Goal: Information Seeking & Learning: Learn about a topic

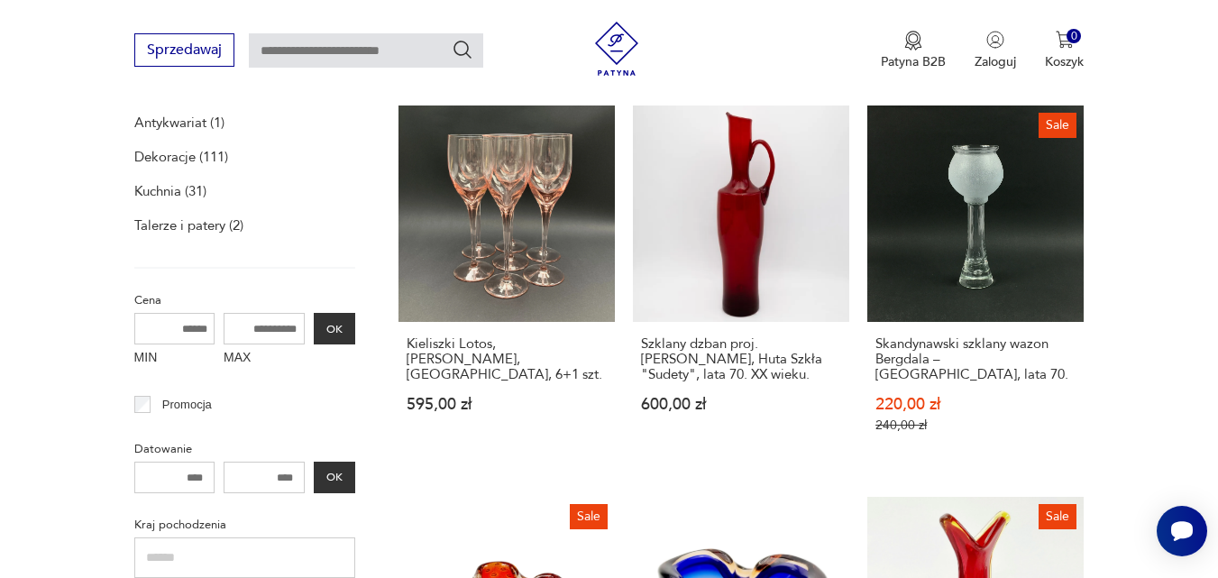
scroll to position [285, 0]
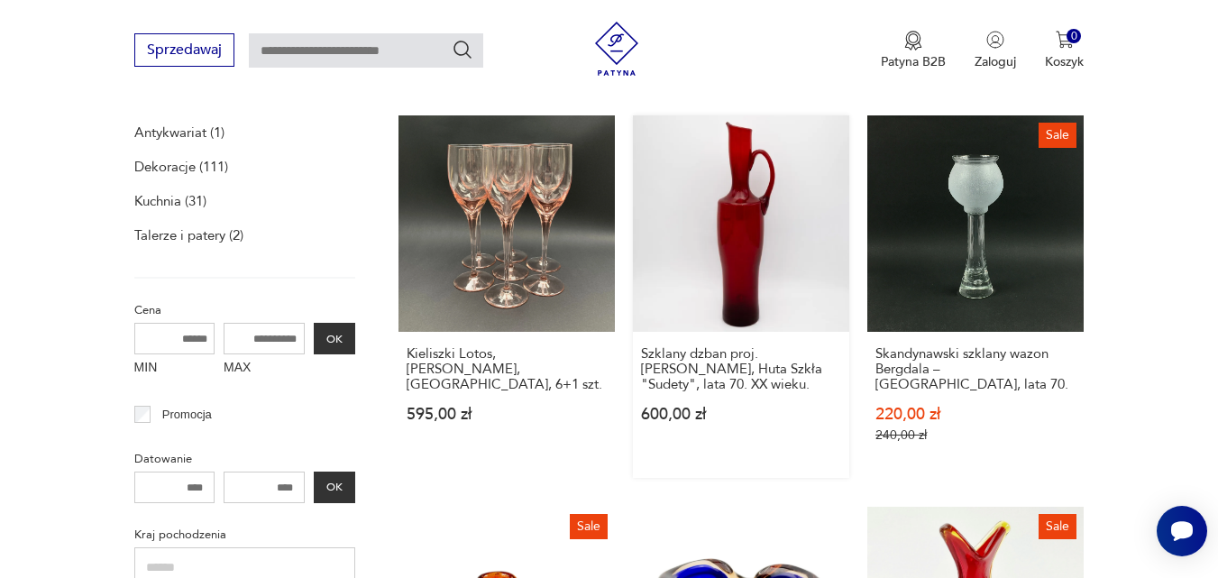
click at [754, 247] on link "Szklany dzban proj. [PERSON_NAME], Huta Szkła "Sudety", lata 70. XX wieku. 600,…" at bounding box center [741, 296] width 216 height 362
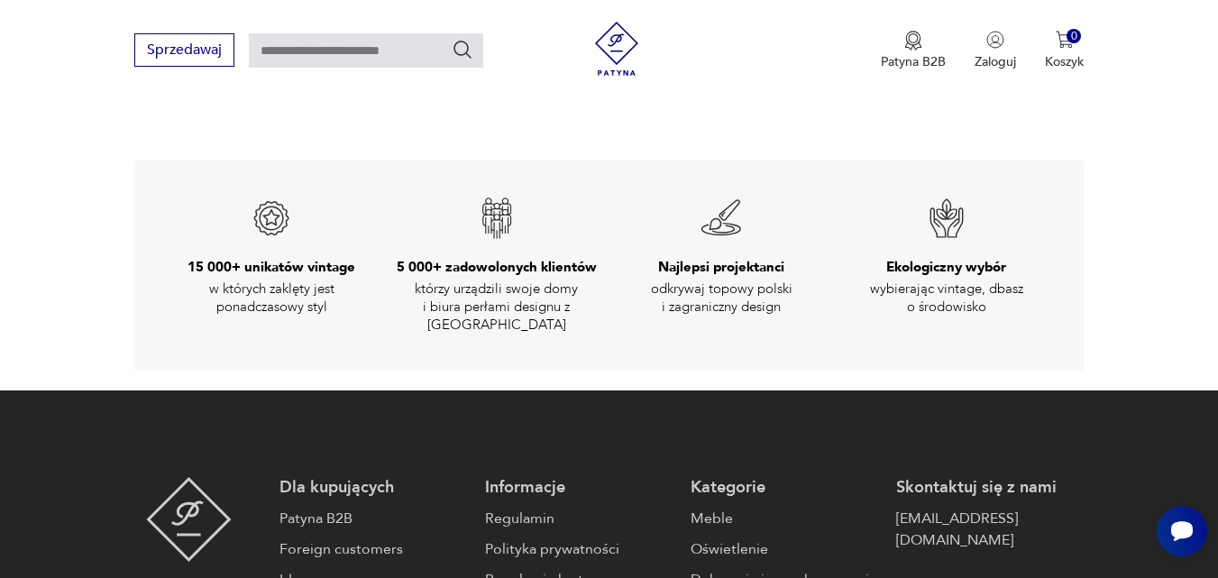
scroll to position [2942, 0]
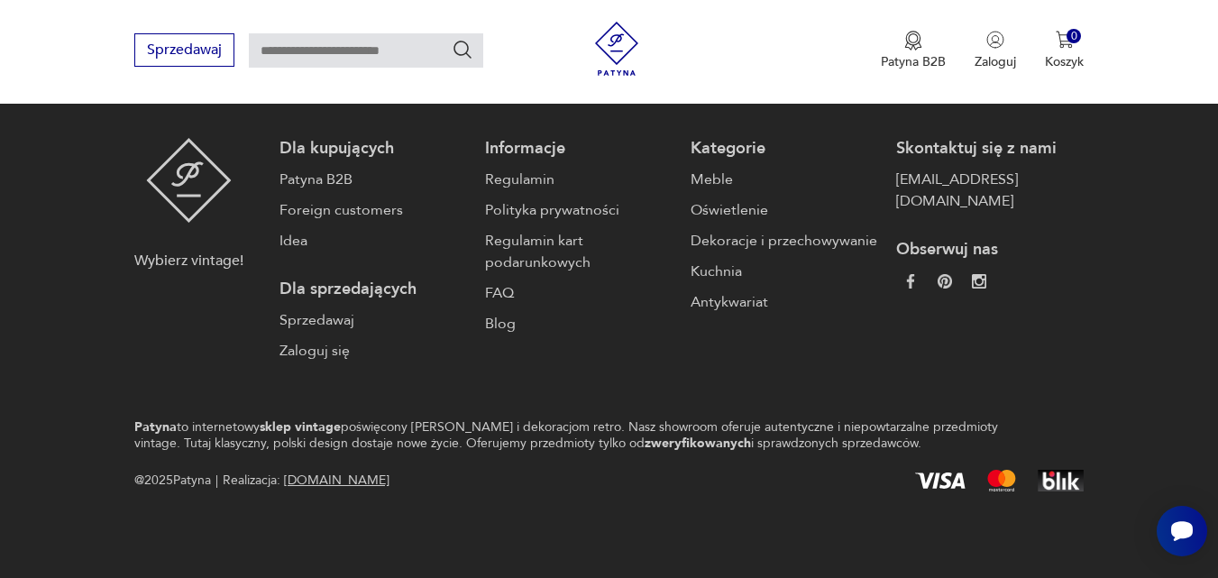
scroll to position [274, 0]
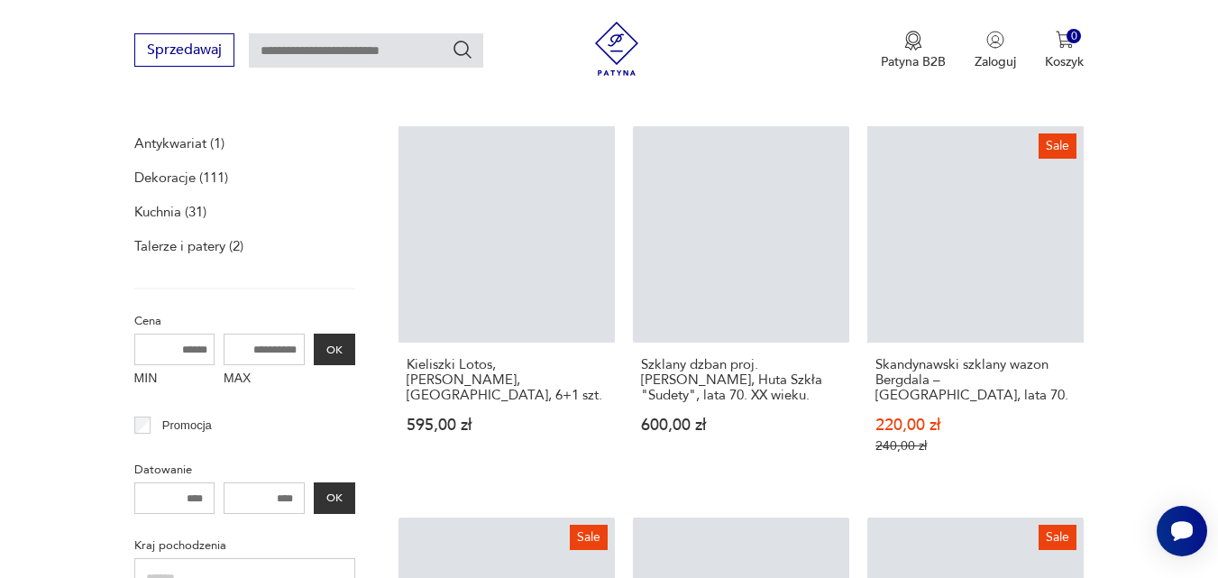
scroll to position [68, 0]
